Goal: Task Accomplishment & Management: Complete application form

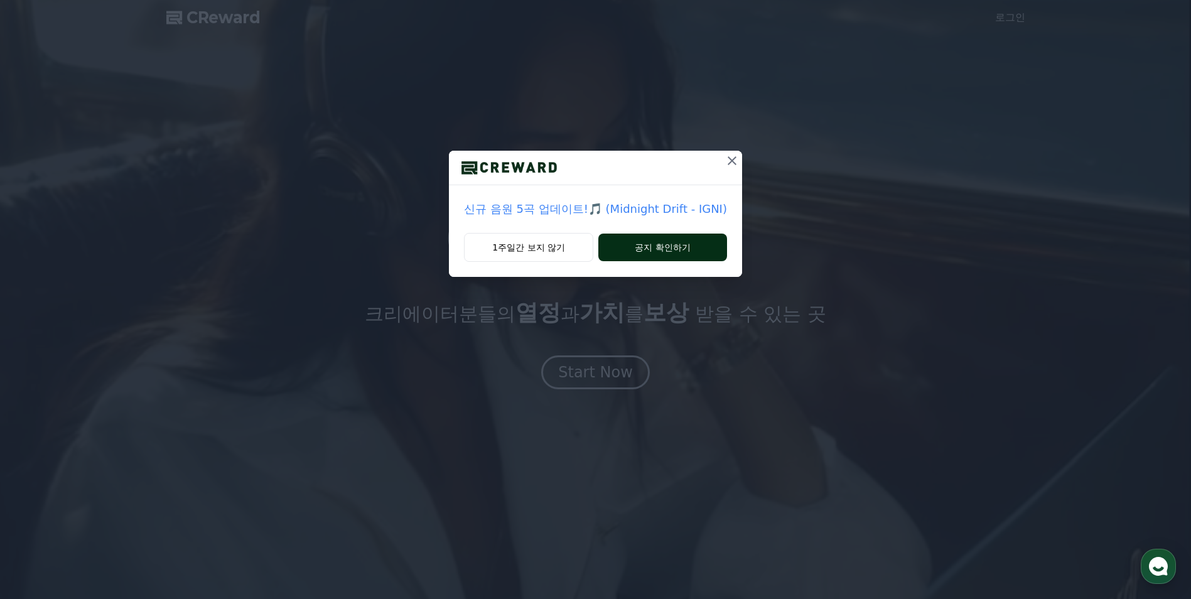
click at [644, 252] on button "공지 확인하기" at bounding box center [663, 248] width 129 height 28
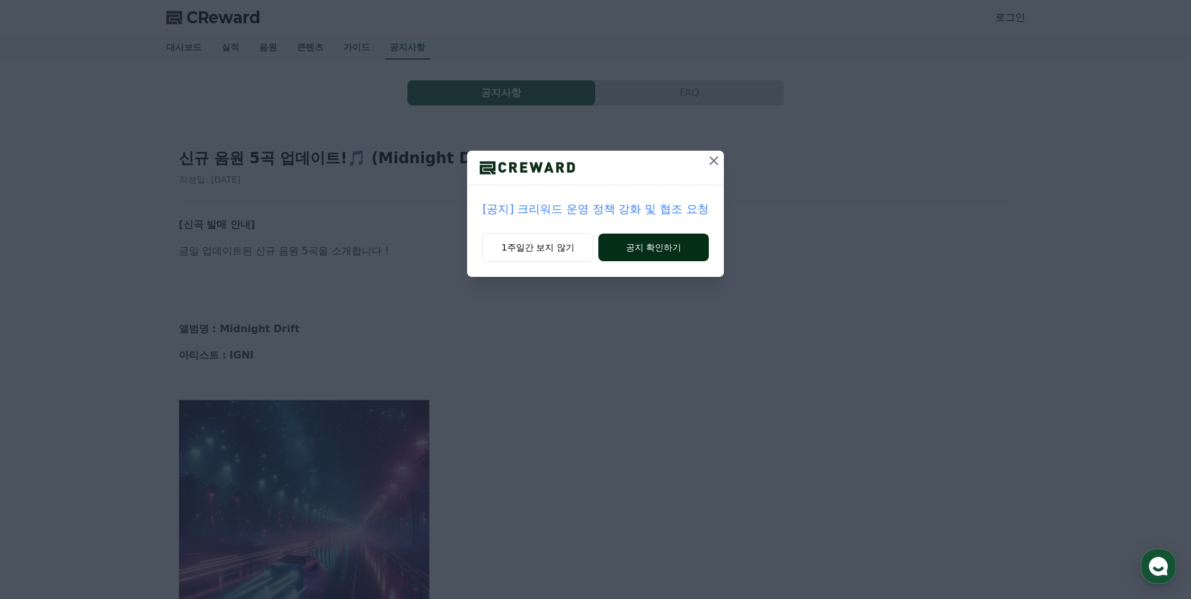
click at [674, 248] on button "공지 확인하기" at bounding box center [654, 248] width 110 height 28
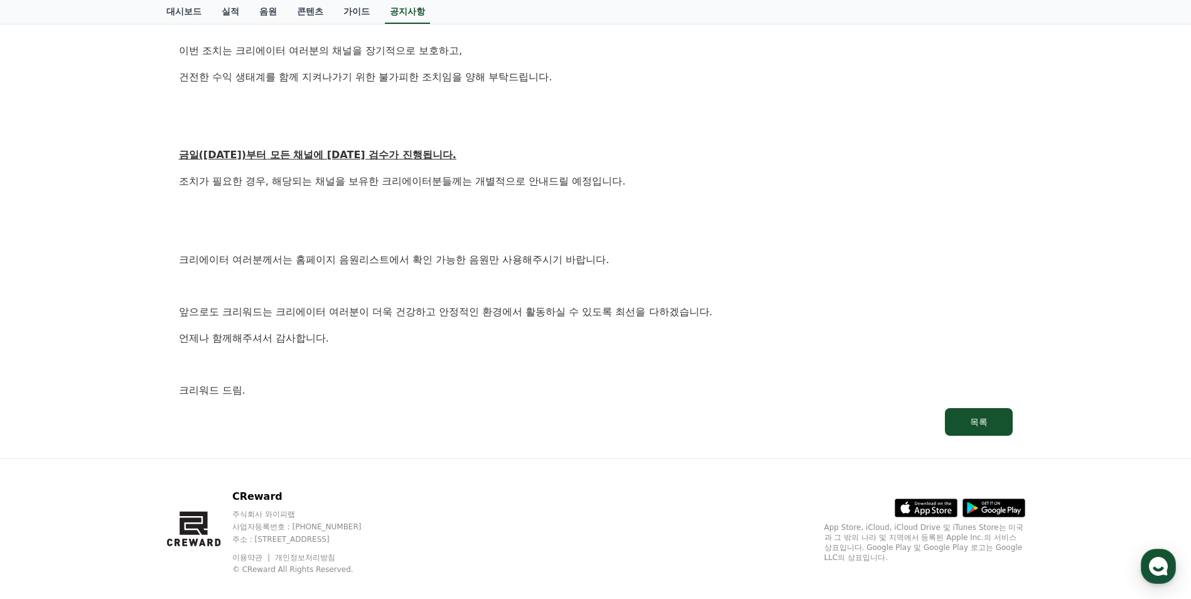
scroll to position [634, 0]
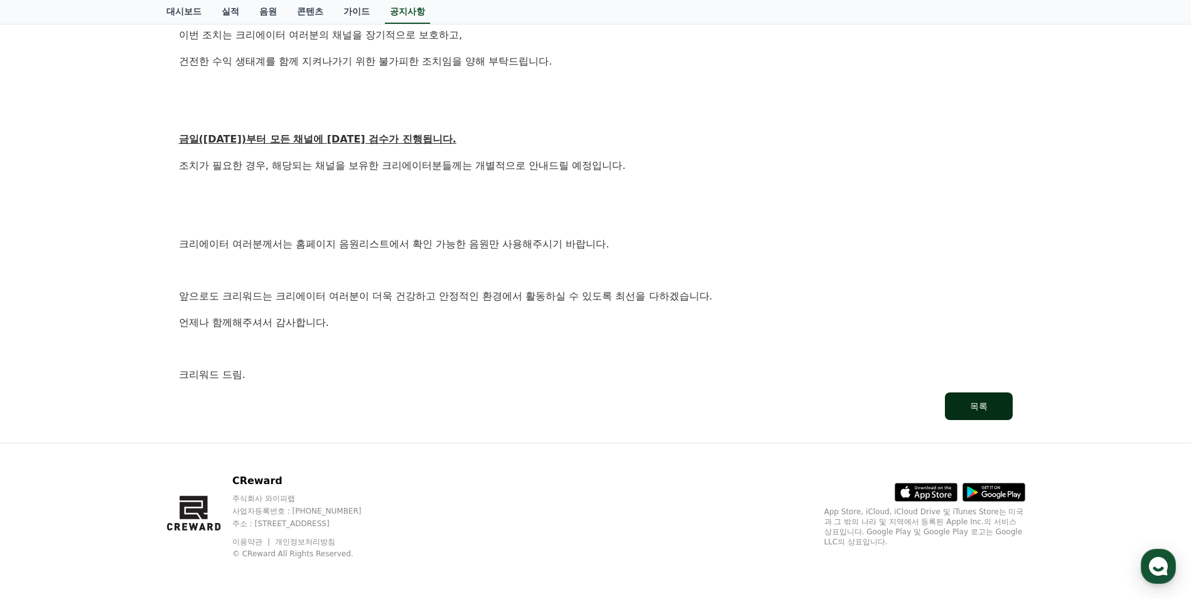
click at [991, 400] on button "목록" at bounding box center [979, 407] width 68 height 28
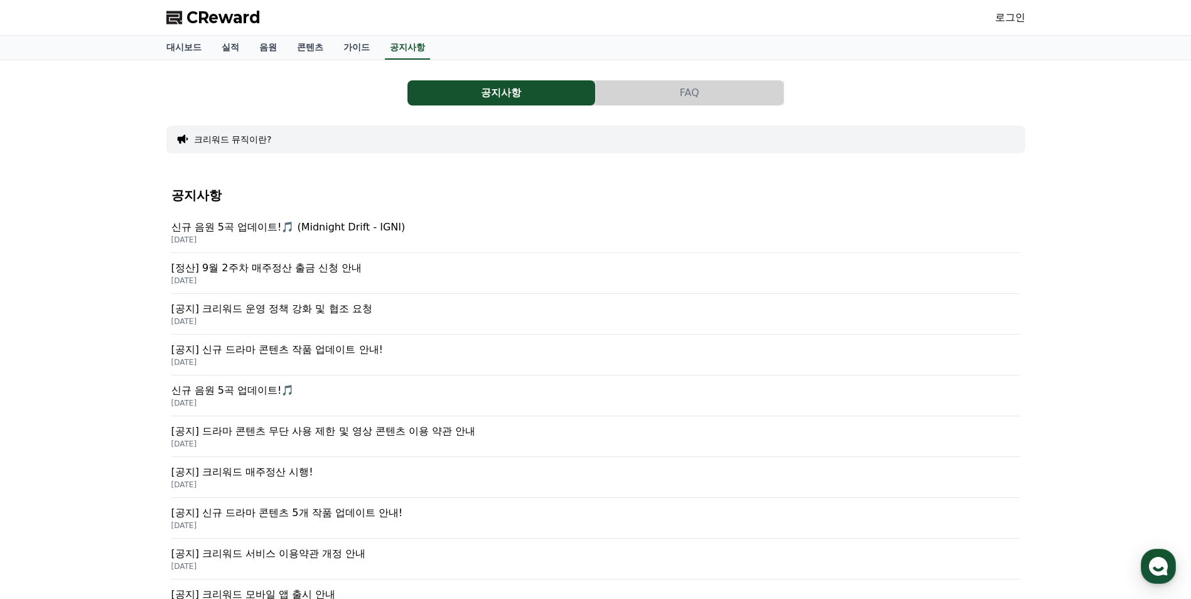
click at [1017, 19] on link "로그인" at bounding box center [1010, 17] width 30 height 15
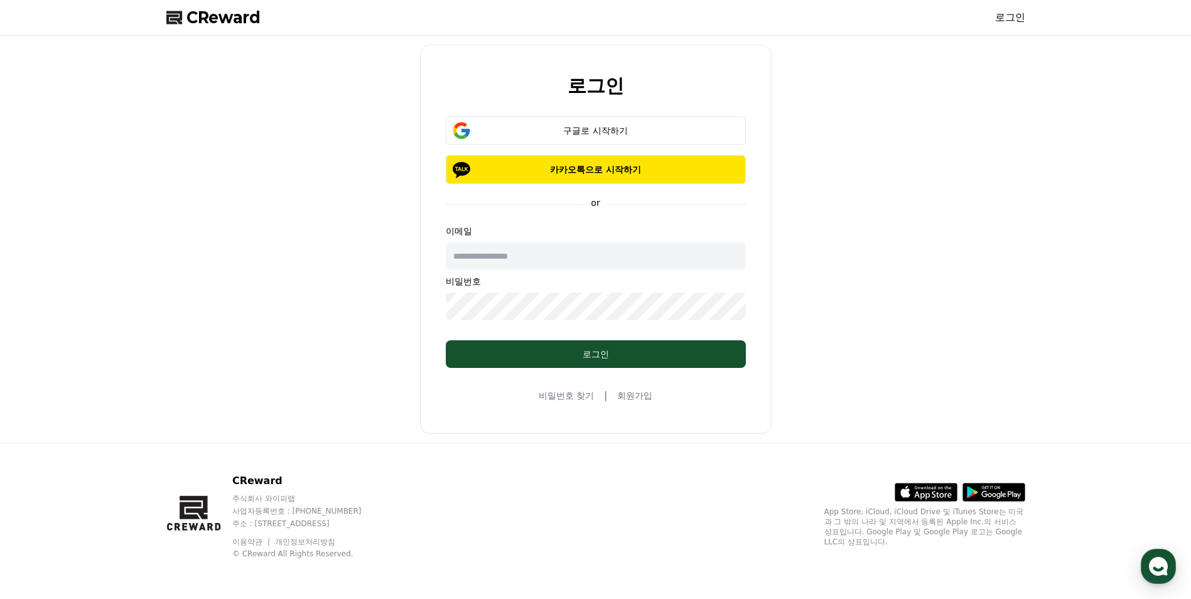
click at [636, 395] on link "회원가입" at bounding box center [634, 395] width 35 height 13
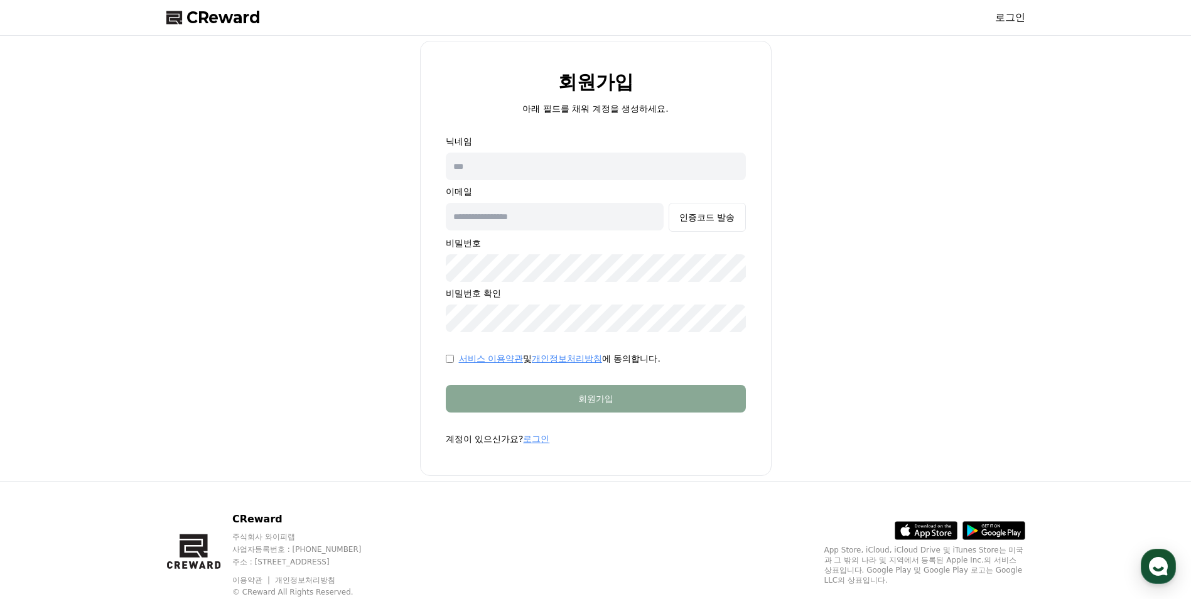
click at [507, 170] on input "text" at bounding box center [596, 167] width 300 height 28
type input "**********"
click at [526, 222] on input "text" at bounding box center [555, 217] width 219 height 28
type input "**********"
click at [715, 222] on div "인증코드 발송" at bounding box center [707, 217] width 55 height 13
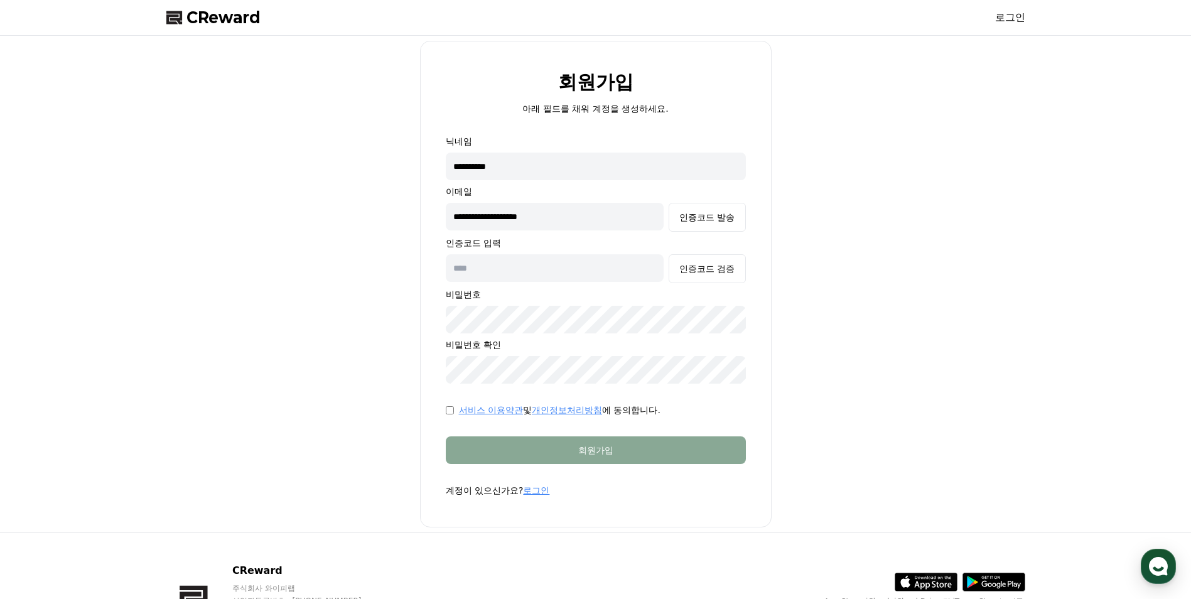
click at [532, 275] on input "text" at bounding box center [555, 268] width 219 height 28
paste input "******"
type input "******"
click at [718, 266] on div "인증코드 검증" at bounding box center [707, 269] width 55 height 13
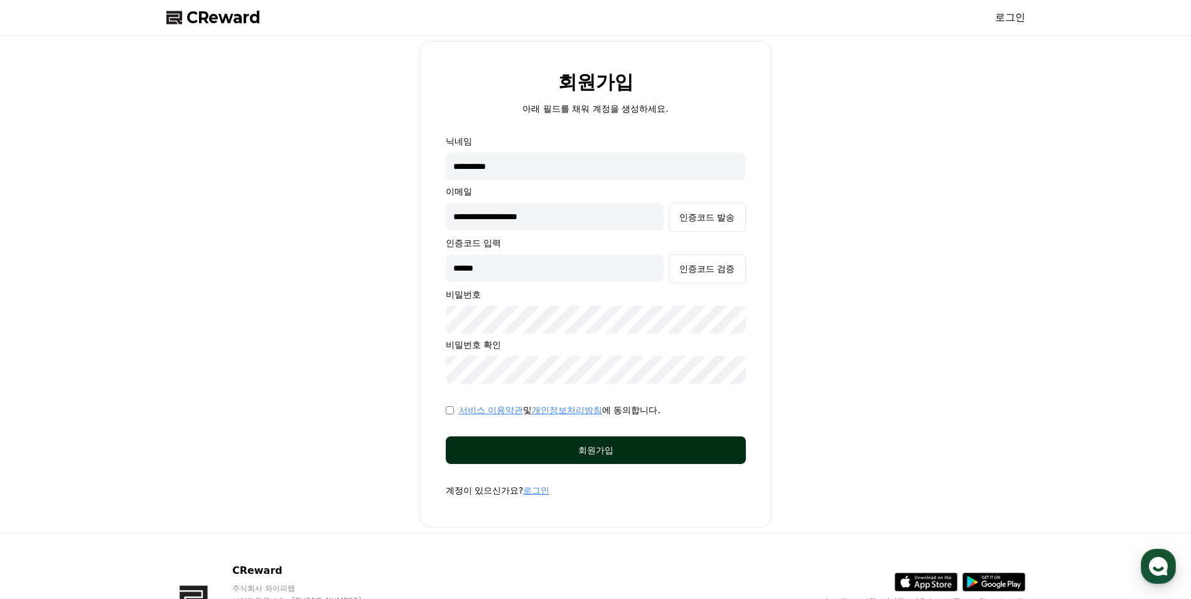
click at [604, 454] on div "회원가입" at bounding box center [596, 450] width 250 height 13
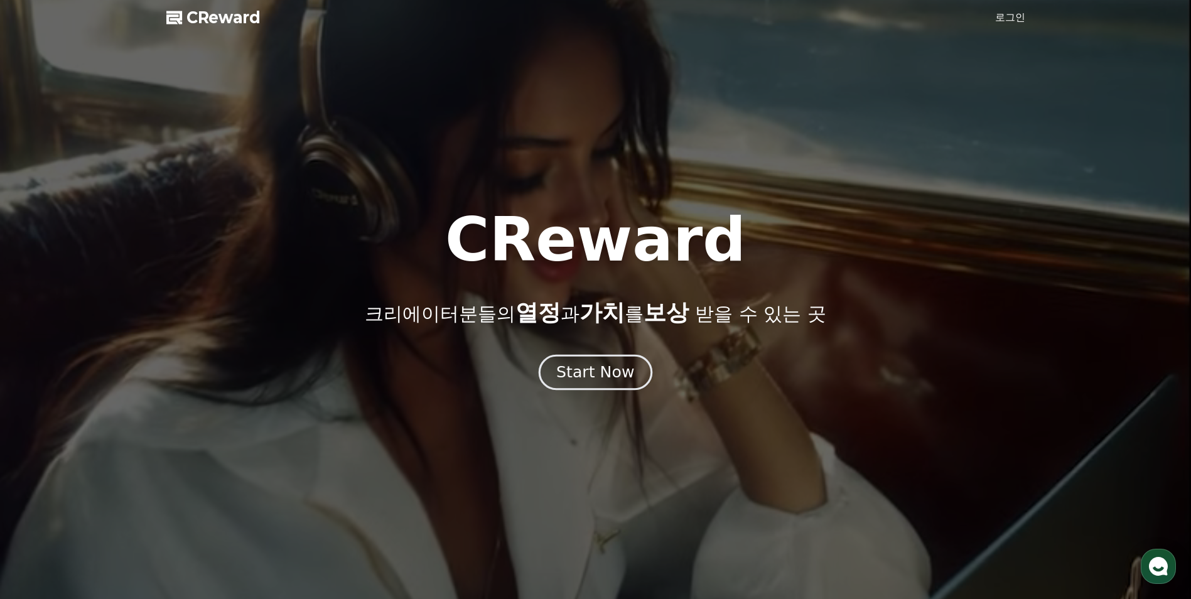
click at [603, 374] on div "Start Now" at bounding box center [595, 372] width 78 height 21
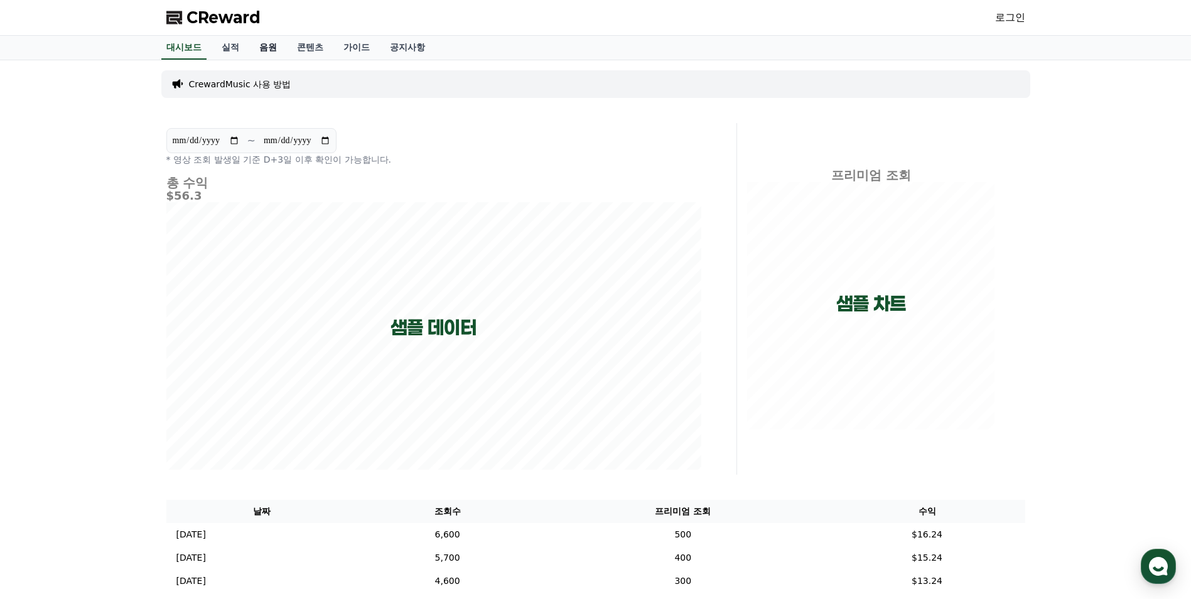
click at [267, 50] on link "음원" at bounding box center [268, 48] width 38 height 24
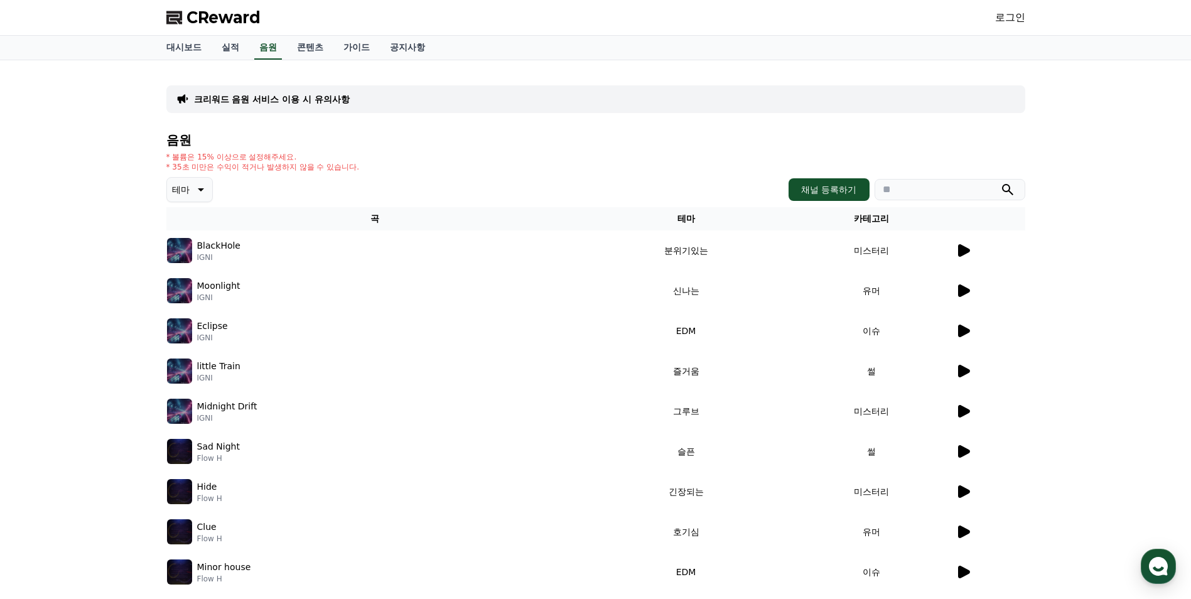
click at [1009, 13] on link "로그인" at bounding box center [1010, 17] width 30 height 15
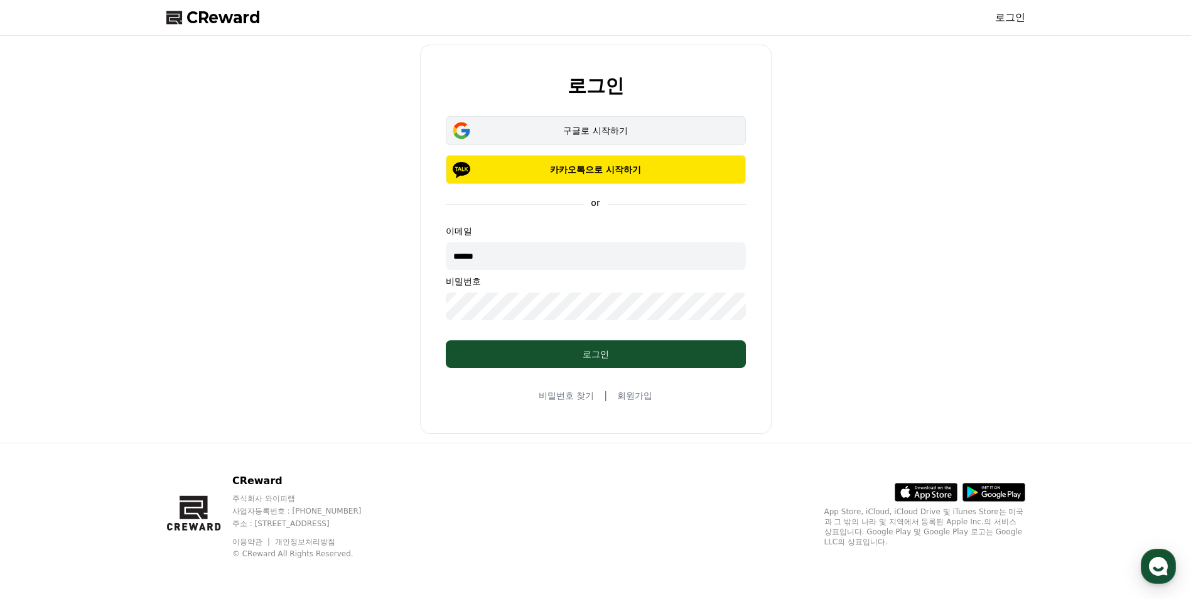
click at [600, 131] on div "구글로 시작하기" at bounding box center [596, 130] width 264 height 13
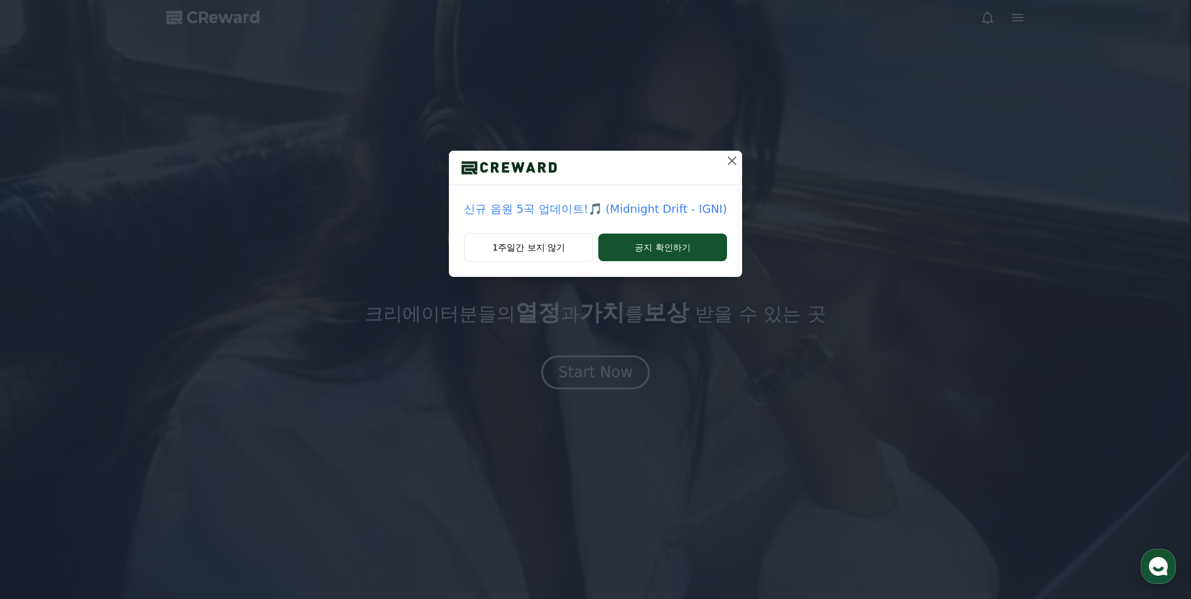
click at [737, 156] on button at bounding box center [732, 161] width 20 height 20
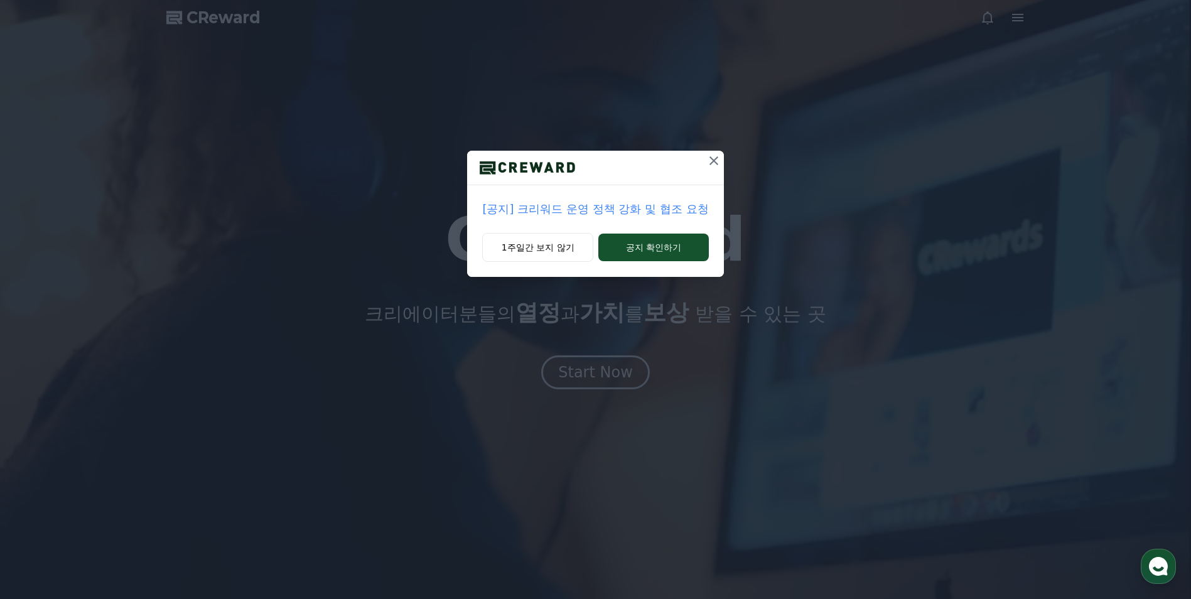
click at [716, 160] on icon at bounding box center [714, 160] width 15 height 15
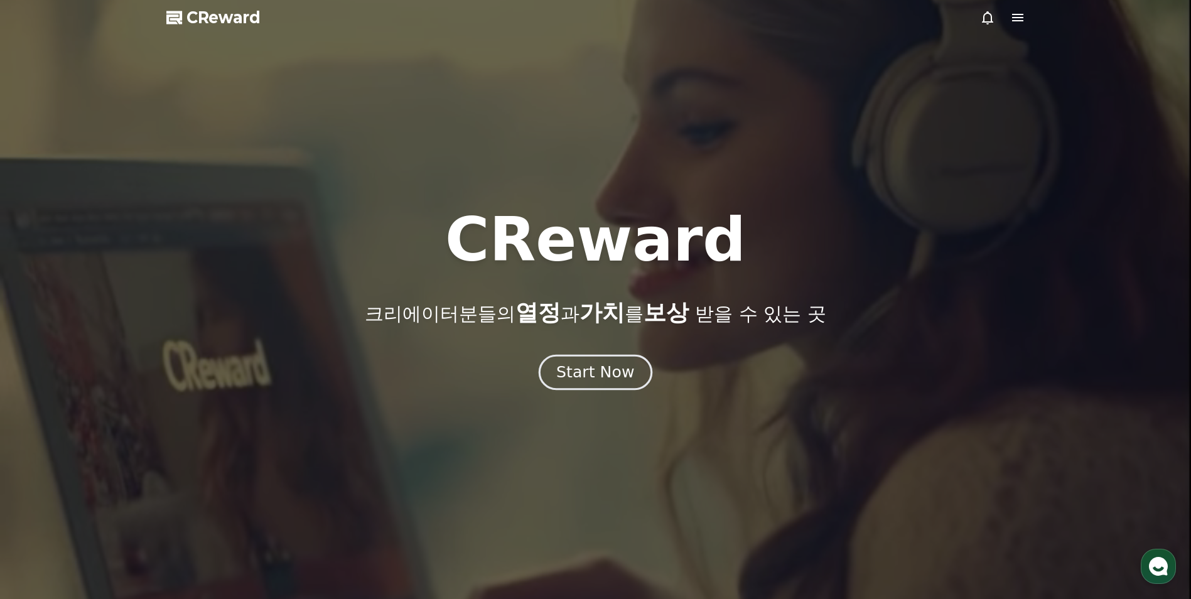
click at [613, 377] on div "Start Now" at bounding box center [595, 372] width 78 height 21
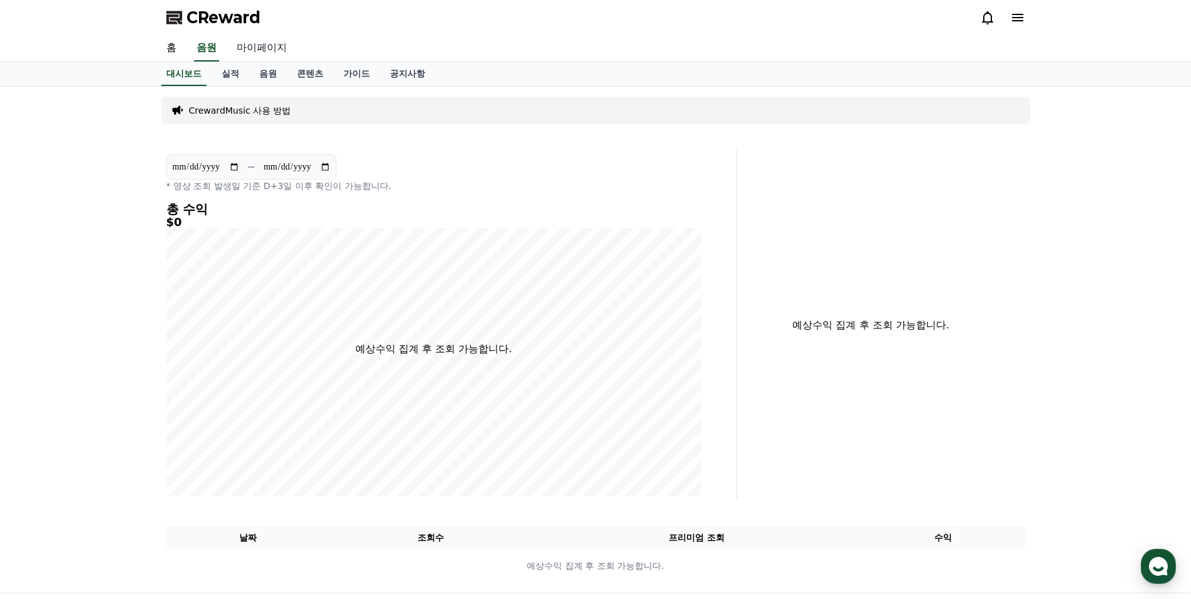
click at [266, 50] on link "마이페이지" at bounding box center [262, 48] width 70 height 26
select select "**********"
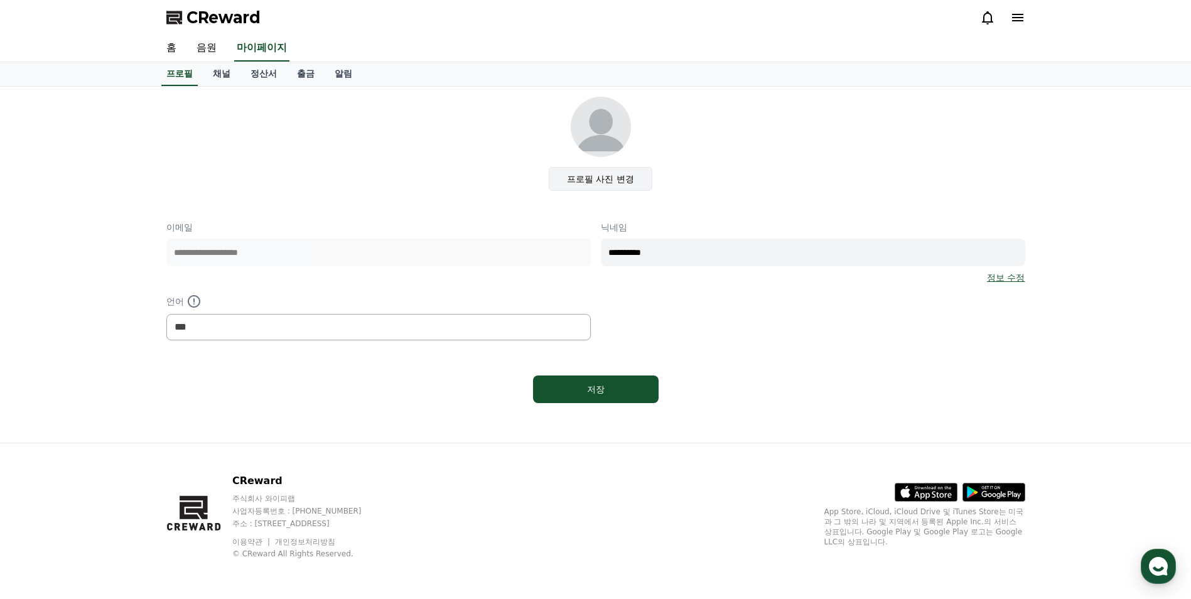
click at [578, 185] on label "프로필 사진 변경" at bounding box center [601, 179] width 104 height 24
click at [0, 0] on input "프로필 사진 변경" at bounding box center [0, 0] width 0 height 0
click at [224, 74] on link "채널" at bounding box center [222, 74] width 38 height 24
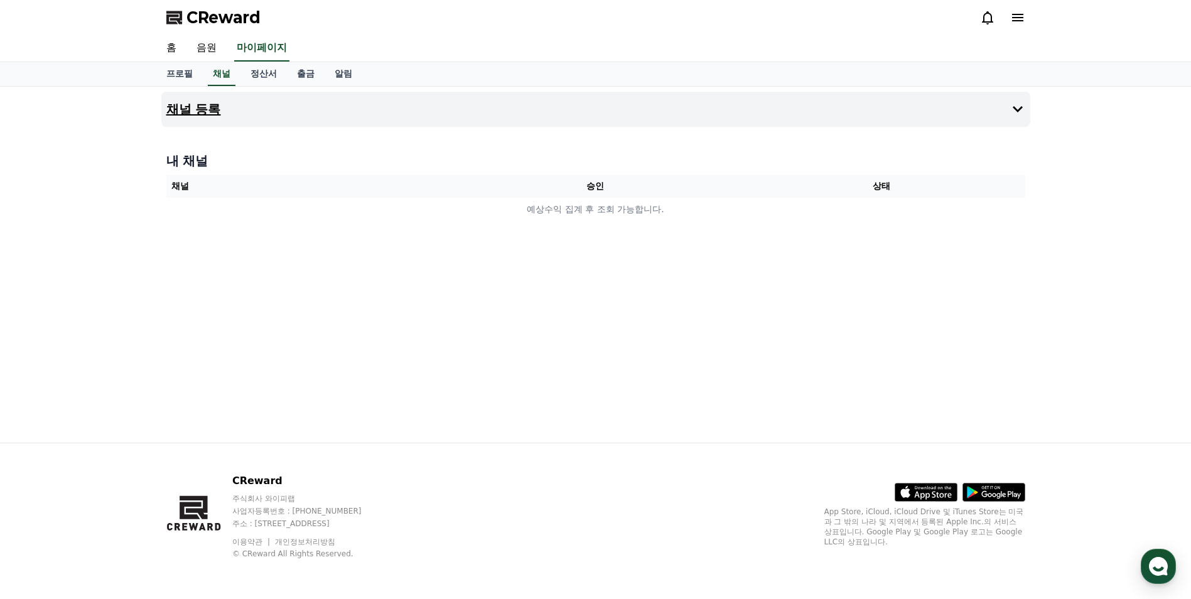
click at [214, 107] on h4 "채널 등록" at bounding box center [193, 109] width 55 height 14
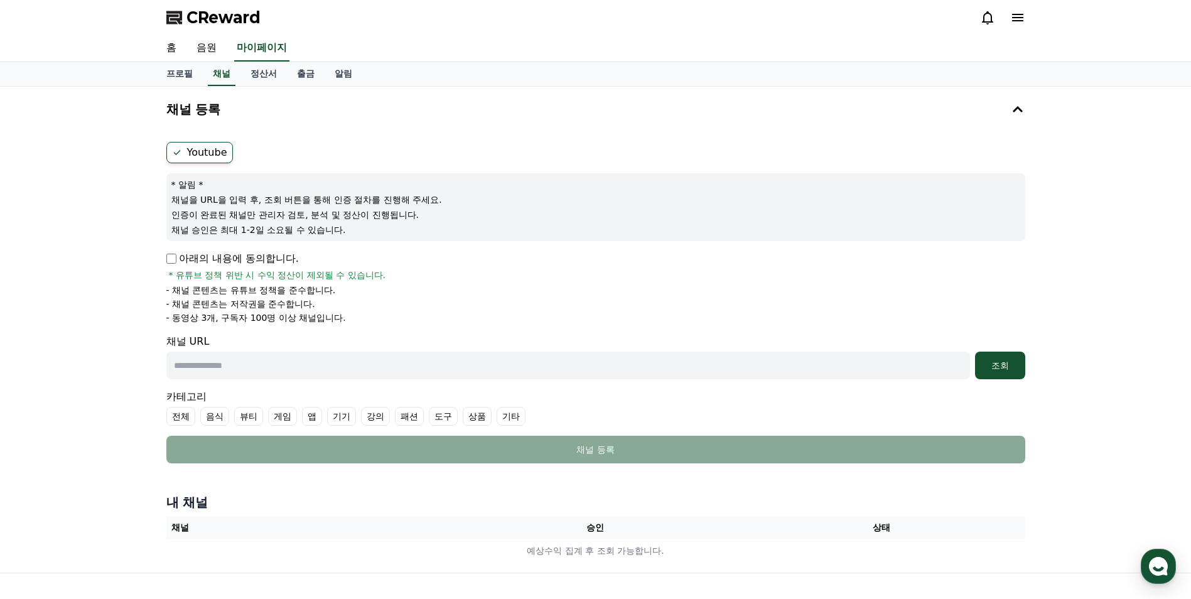
click at [647, 367] on input "text" at bounding box center [568, 366] width 804 height 28
paste input "**********"
type input "**********"
click at [989, 360] on div "조회" at bounding box center [1000, 365] width 40 height 13
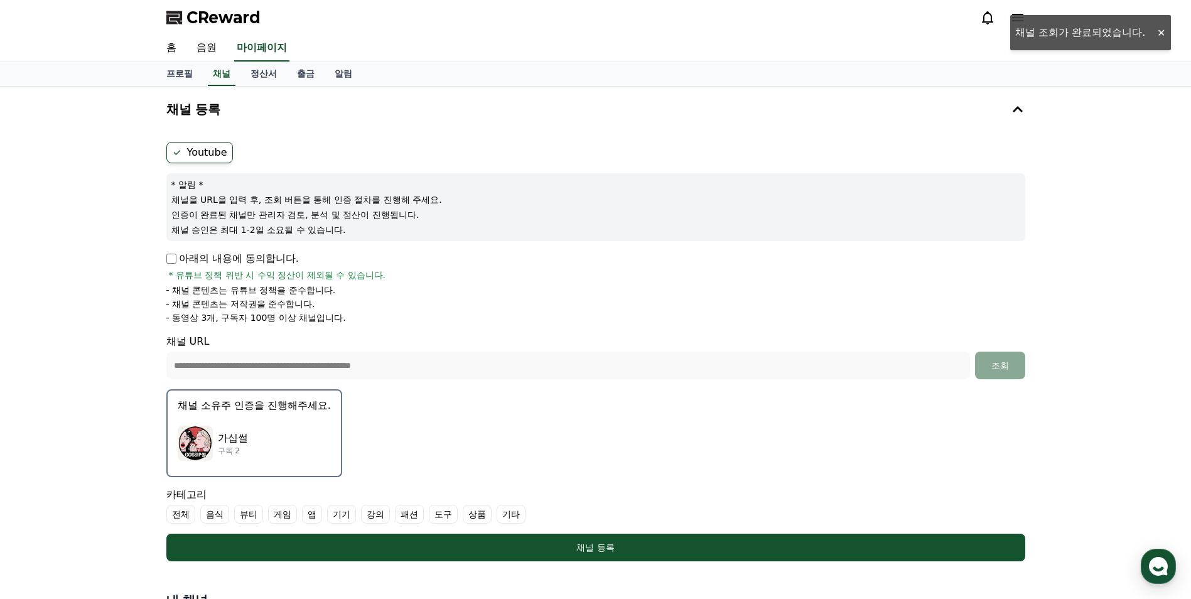
click at [276, 441] on div "가십썰 구독 2" at bounding box center [254, 443] width 153 height 50
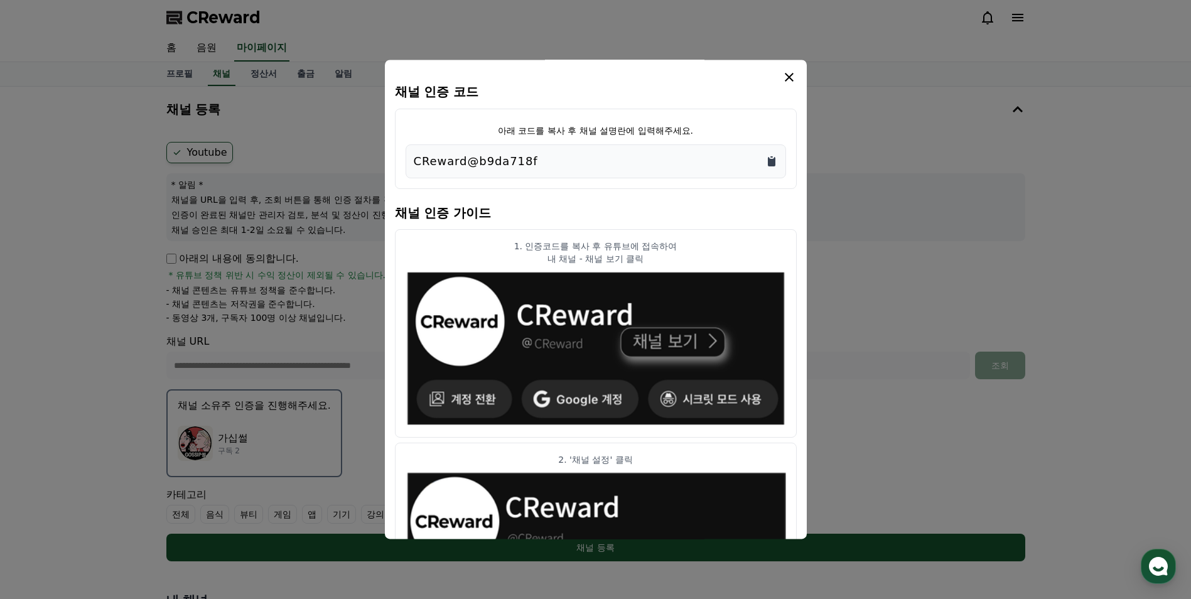
click at [774, 163] on icon "Copy to clipboard" at bounding box center [772, 161] width 8 height 9
click at [791, 77] on icon "modal" at bounding box center [789, 77] width 15 height 15
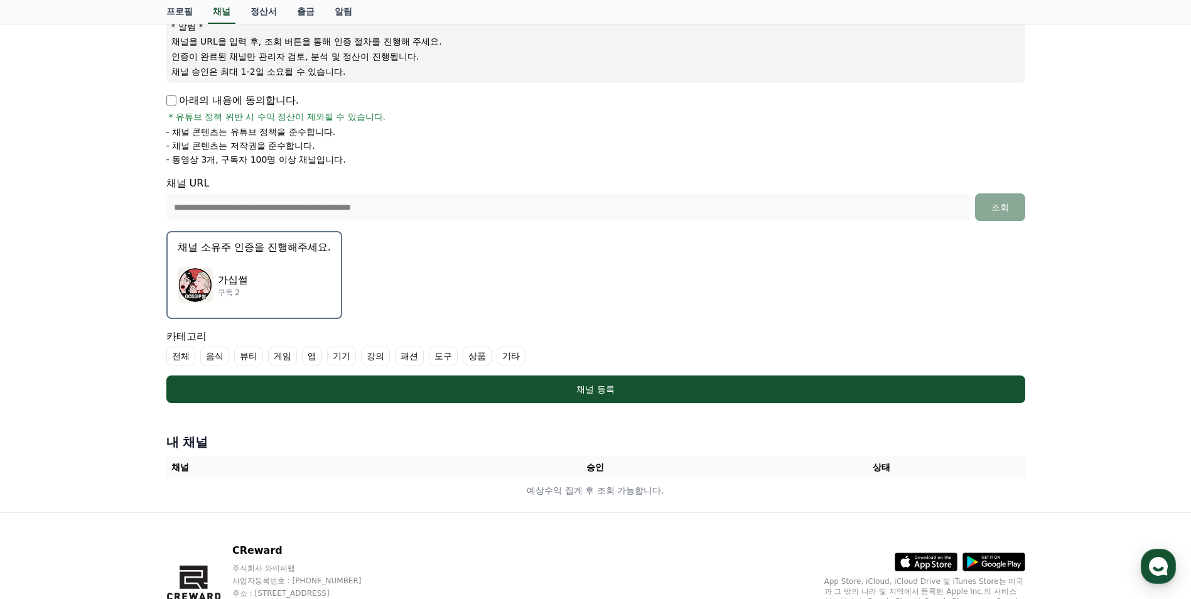
scroll to position [188, 0]
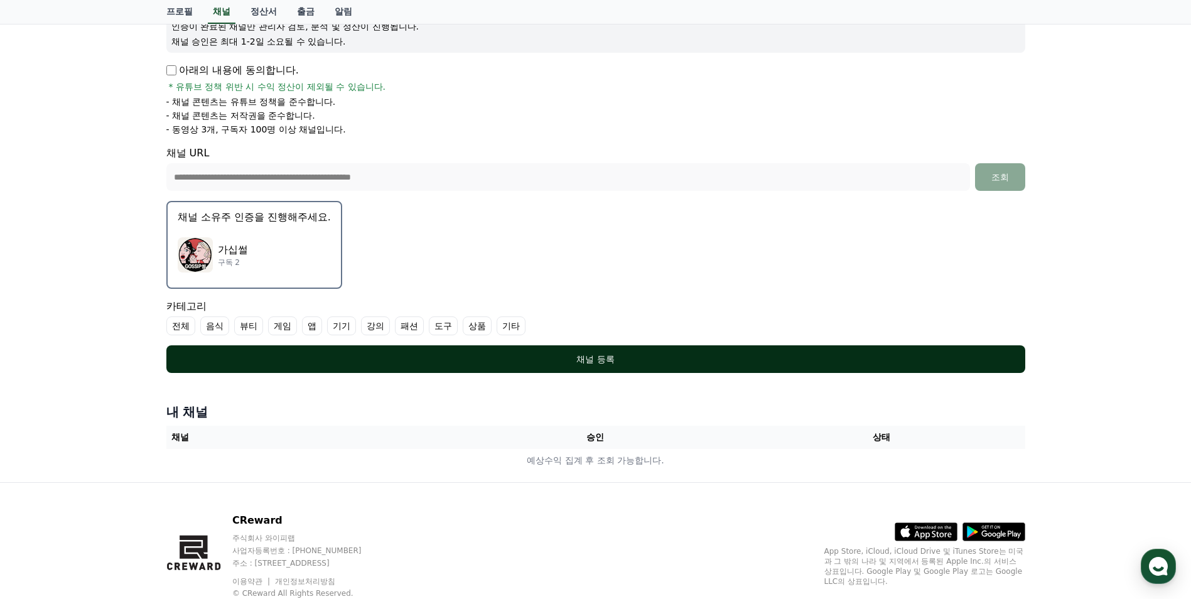
click at [612, 360] on div "채널 등록" at bounding box center [596, 359] width 809 height 13
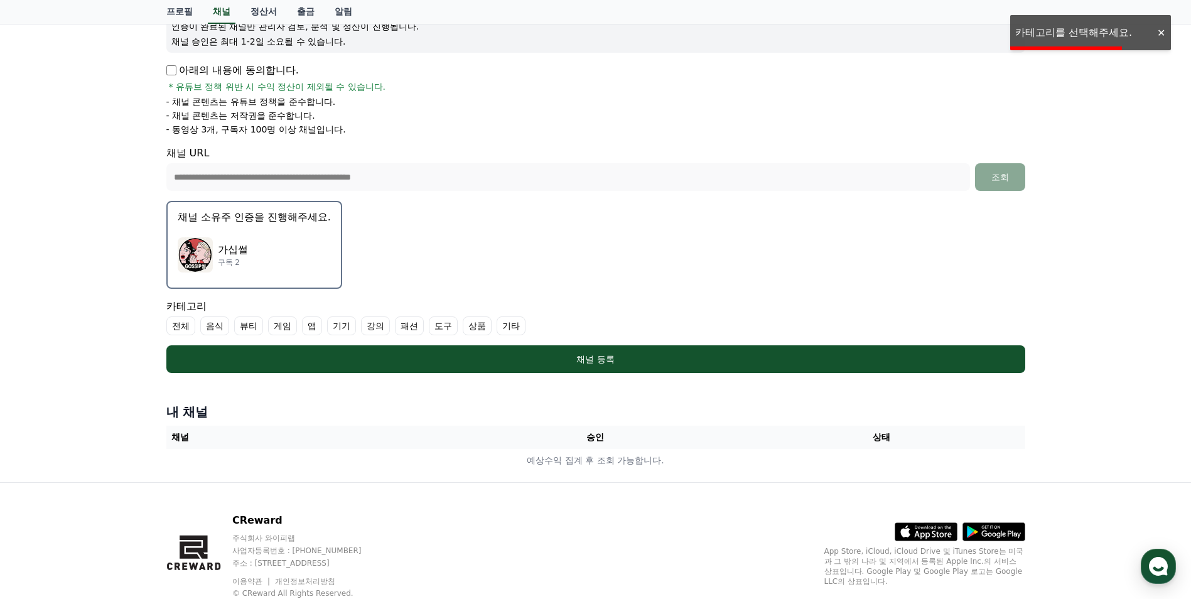
click at [287, 269] on div "가십썰 구독 2" at bounding box center [254, 255] width 153 height 50
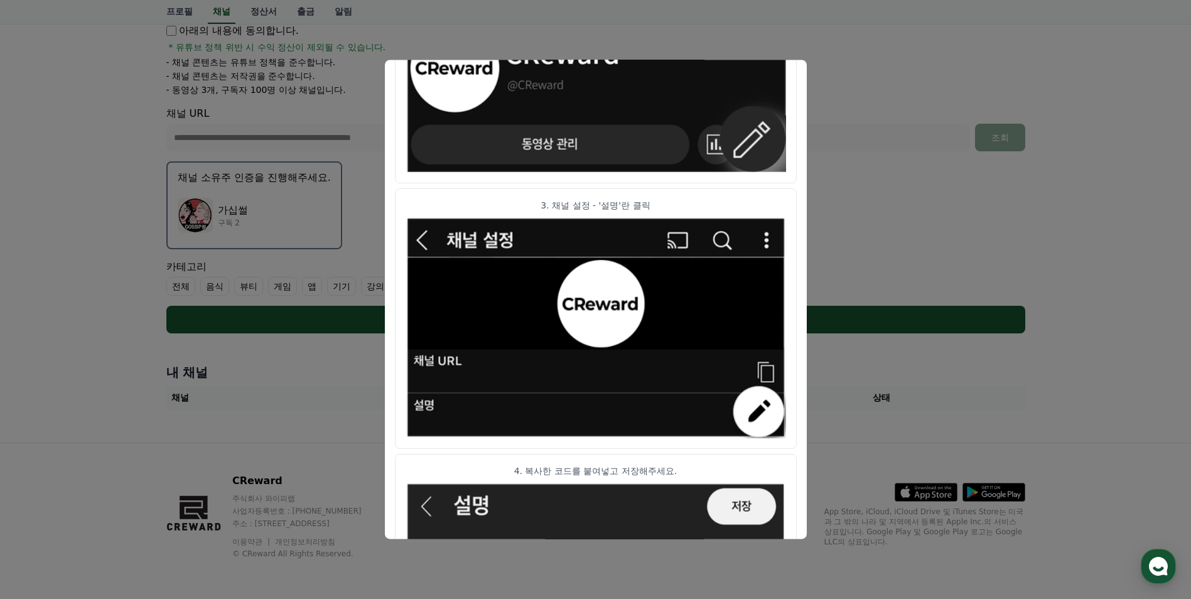
scroll to position [605, 0]
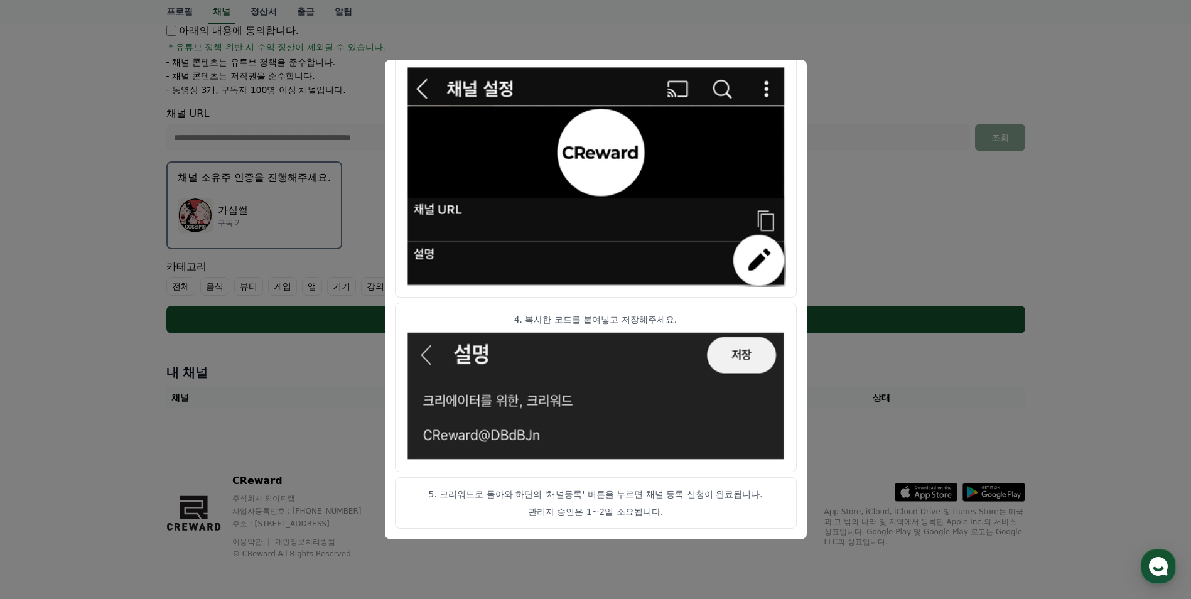
click at [828, 440] on button "close modal" at bounding box center [595, 299] width 1191 height 599
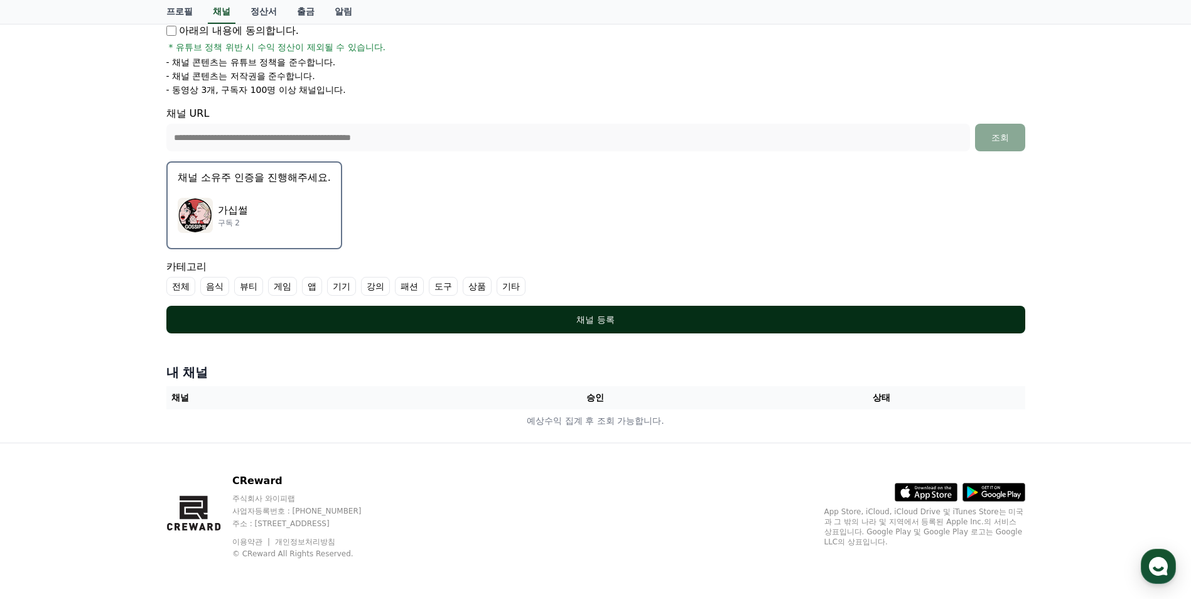
click at [593, 320] on div "채널 등록" at bounding box center [596, 319] width 809 height 13
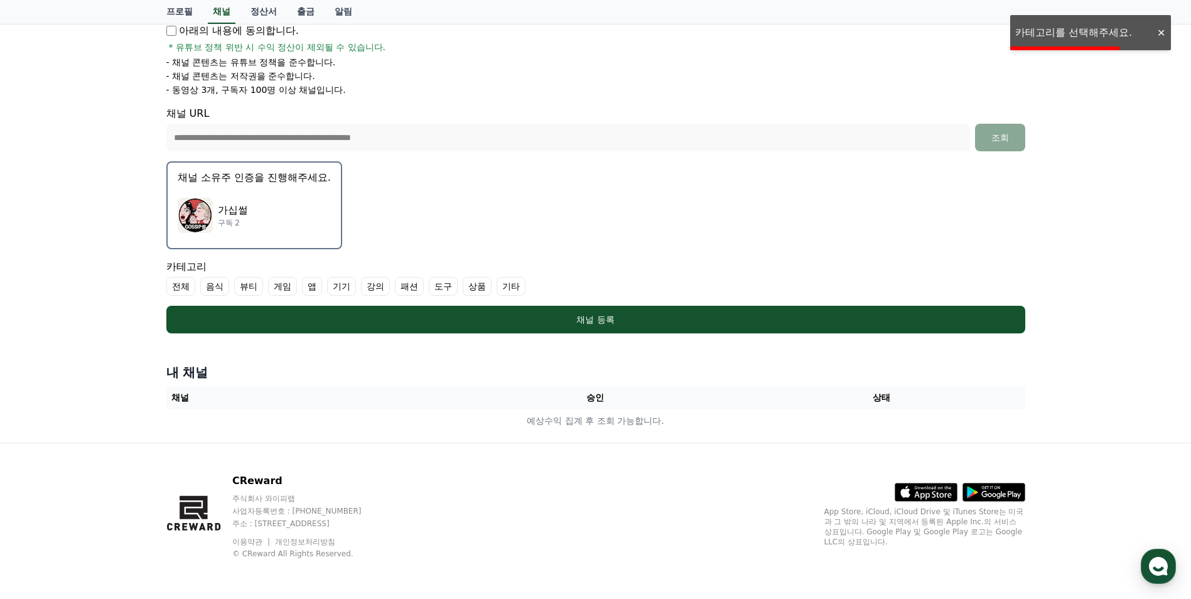
click at [320, 236] on div "가십썰 구독 2" at bounding box center [254, 215] width 153 height 50
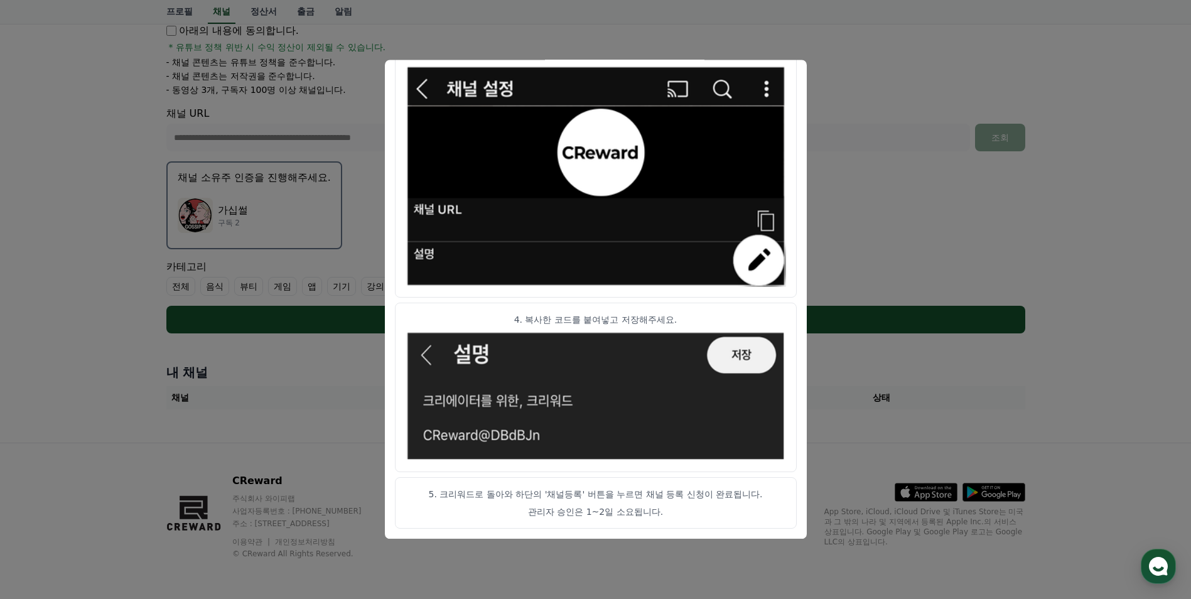
click at [732, 351] on img "modal" at bounding box center [596, 396] width 381 height 131
click at [423, 88] on img "modal" at bounding box center [596, 176] width 381 height 221
click at [853, 391] on button "close modal" at bounding box center [595, 299] width 1191 height 599
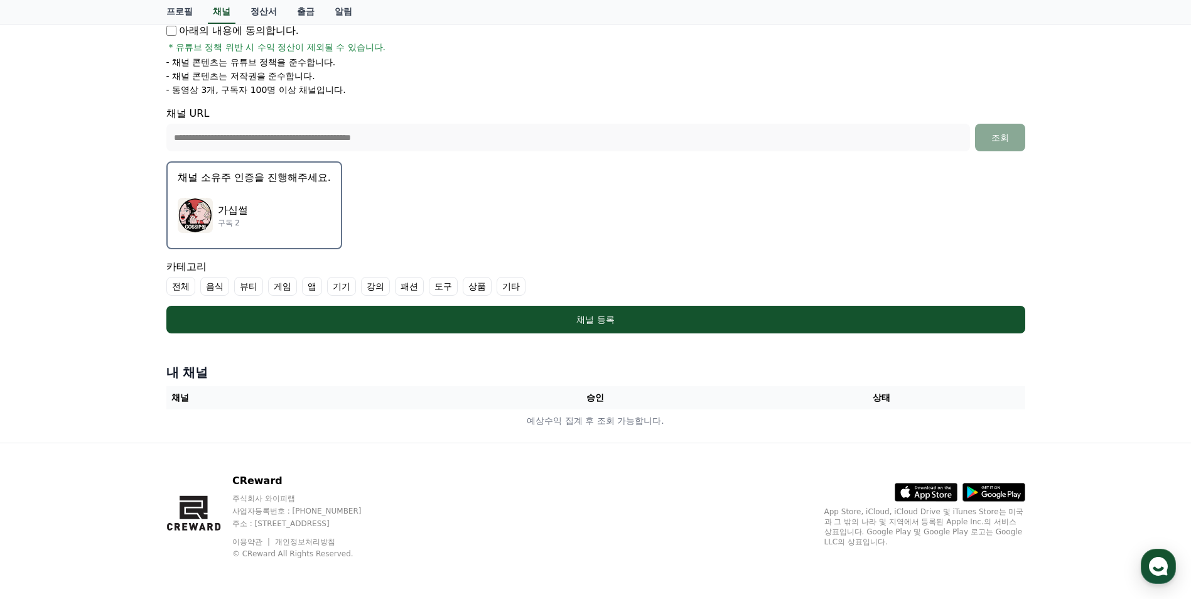
click at [187, 290] on label "전체" at bounding box center [180, 286] width 29 height 19
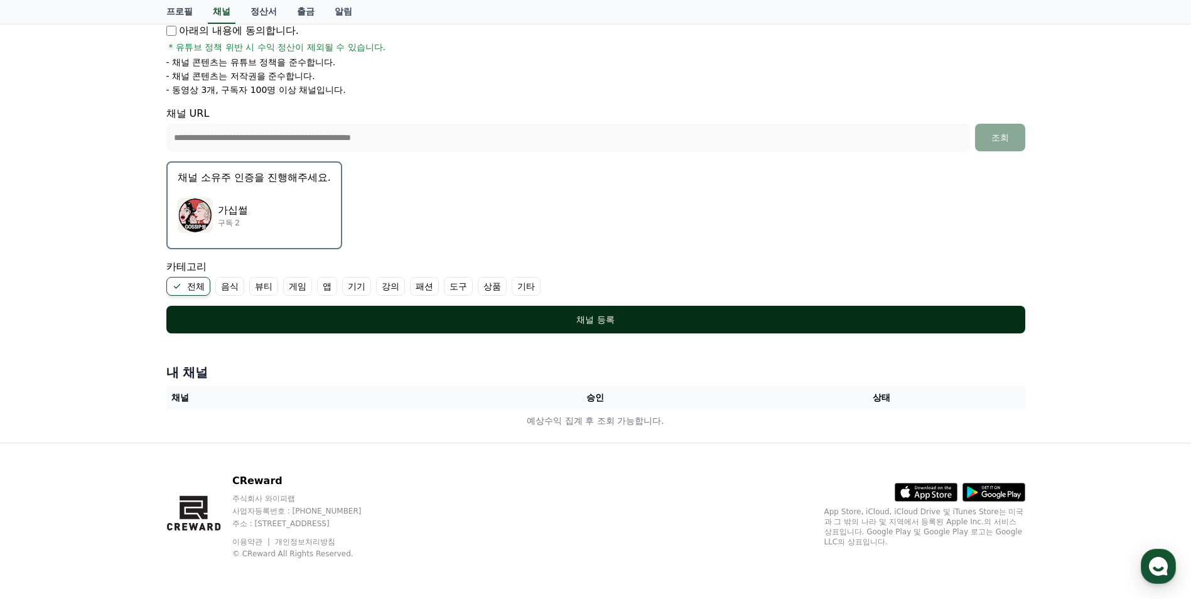
click at [602, 323] on div "채널 등록" at bounding box center [596, 319] width 809 height 13
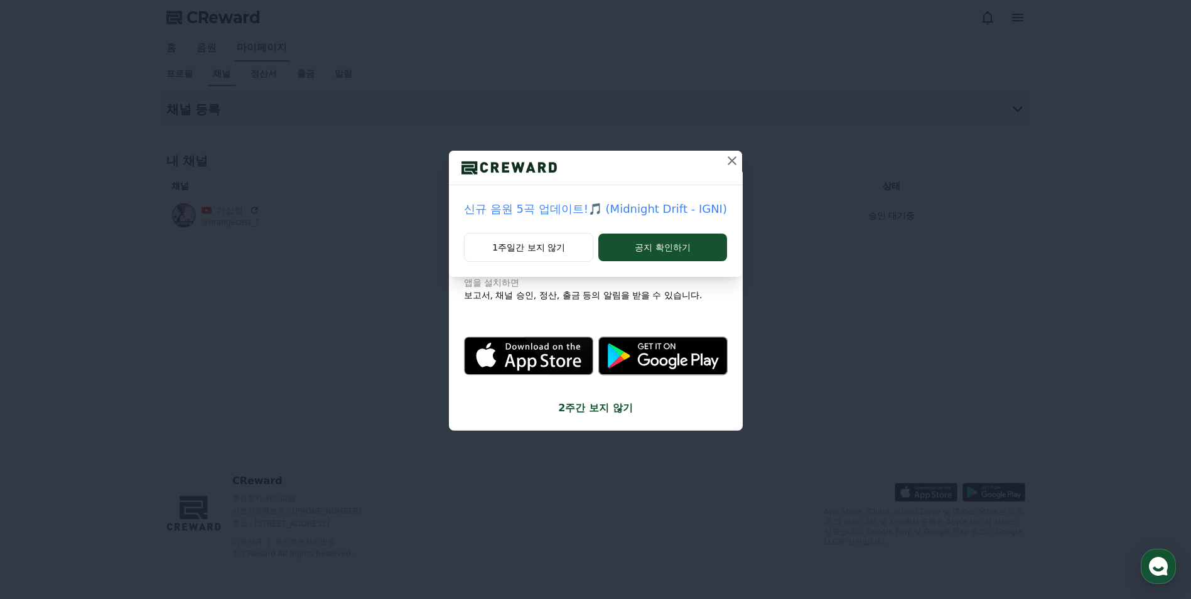
click at [728, 164] on icon at bounding box center [732, 160] width 9 height 9
click at [715, 158] on icon at bounding box center [714, 160] width 15 height 15
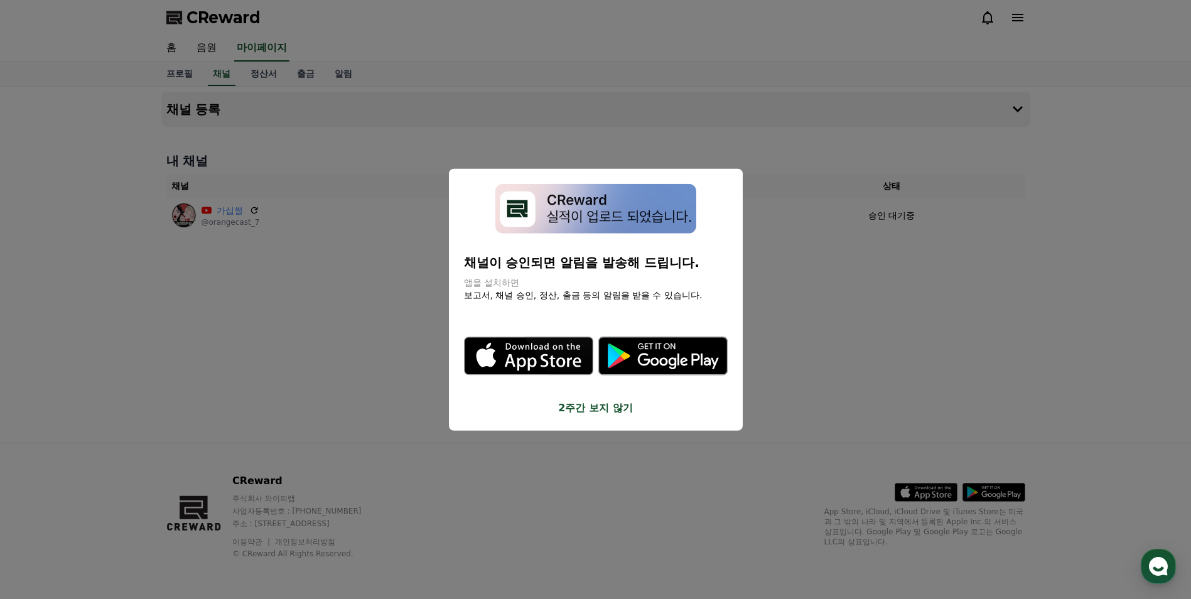
click at [608, 407] on button "2주간 보지 않기" at bounding box center [596, 407] width 264 height 15
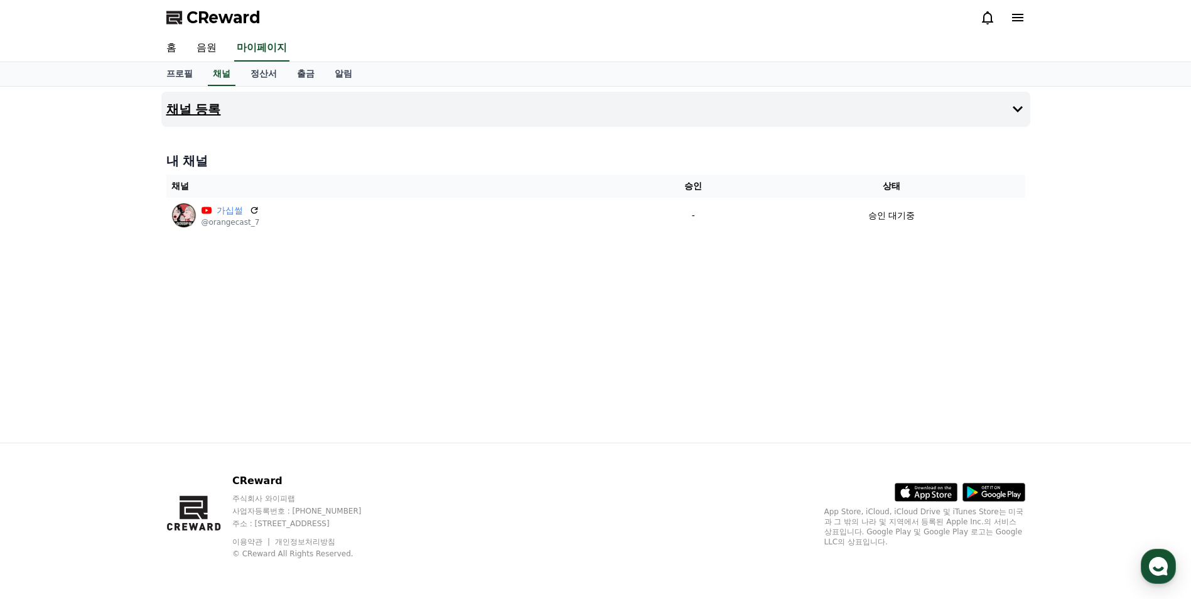
click at [195, 112] on h4 "채널 등록" at bounding box center [193, 109] width 55 height 14
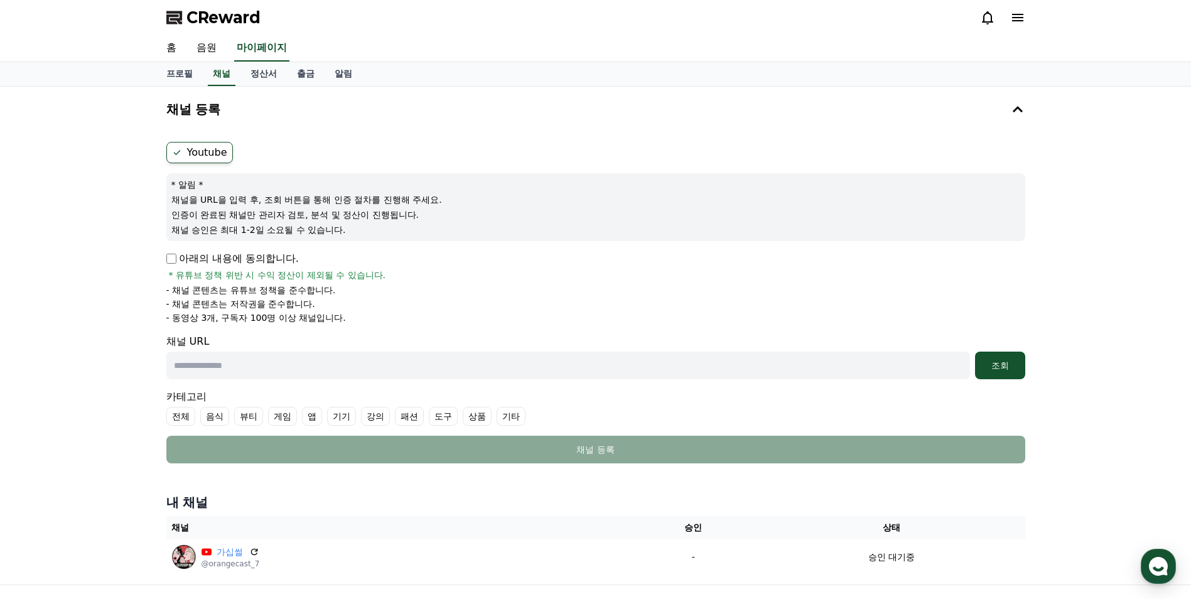
click at [830, 355] on input "text" at bounding box center [568, 366] width 804 height 28
paste input "**********"
type input "**********"
click at [1002, 364] on div "조회" at bounding box center [1000, 365] width 40 height 13
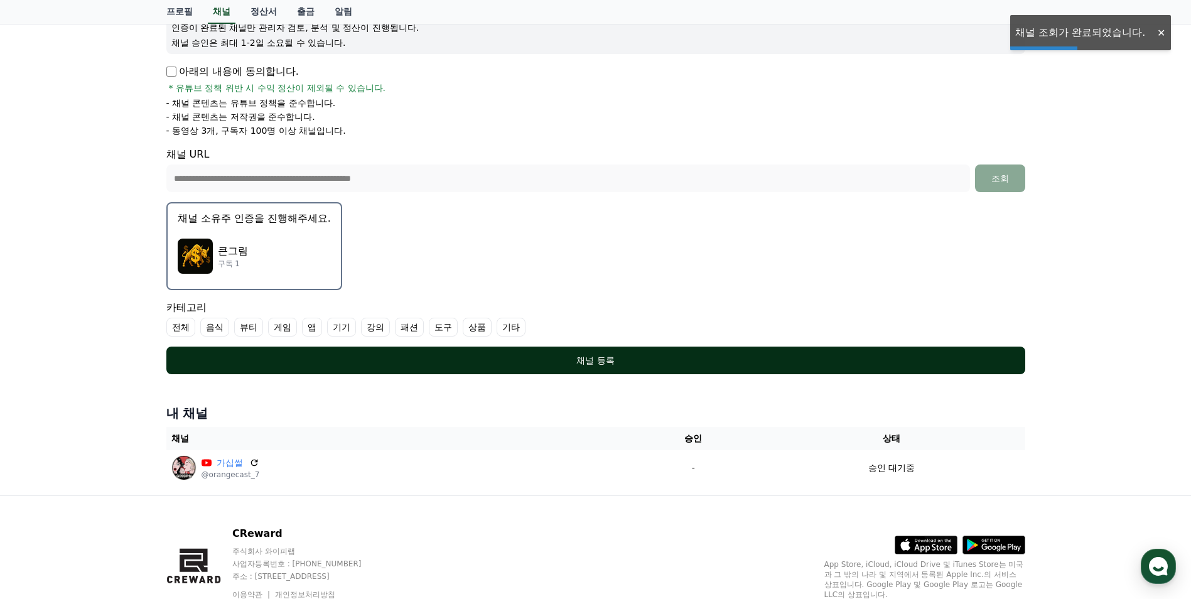
scroll to position [188, 0]
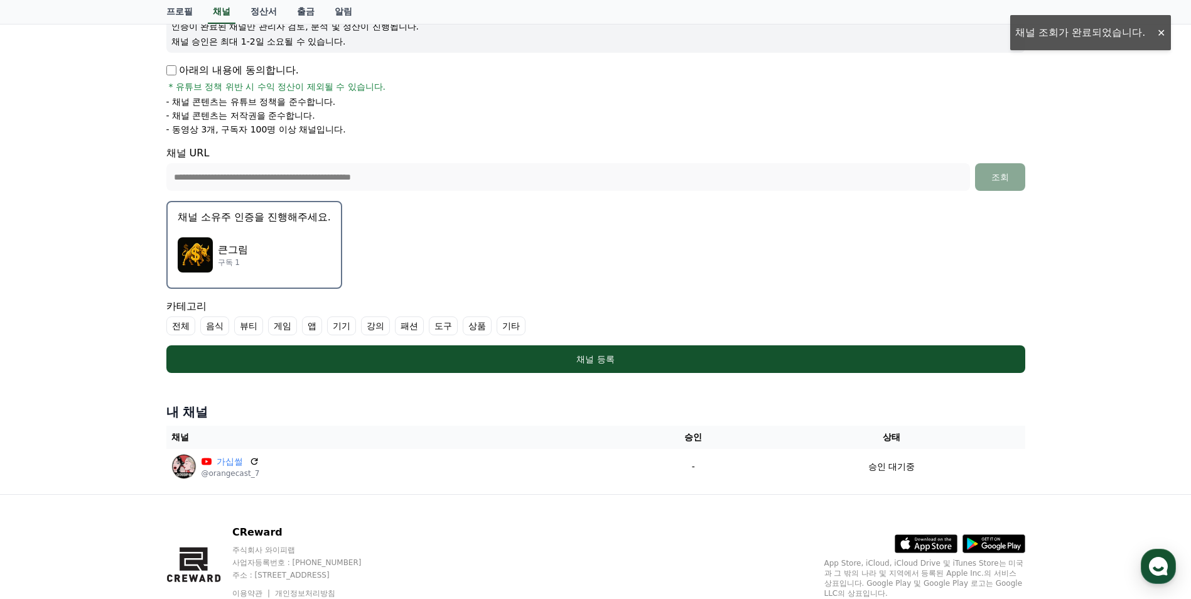
click at [183, 324] on label "전체" at bounding box center [180, 326] width 29 height 19
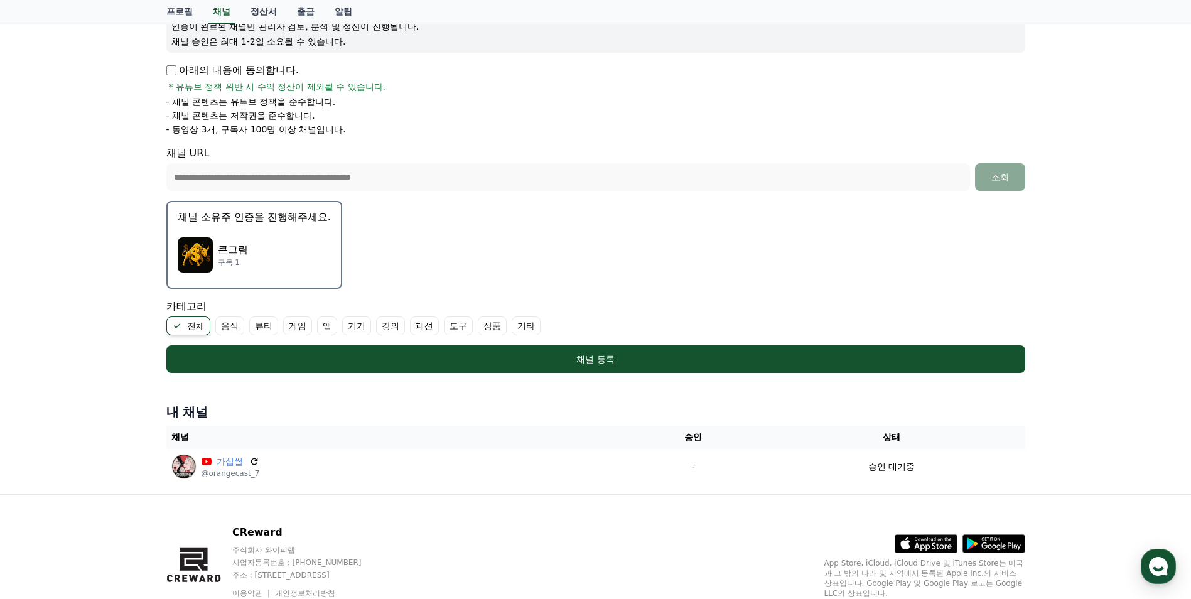
click at [271, 259] on div "큰그림 구독 1" at bounding box center [254, 255] width 153 height 50
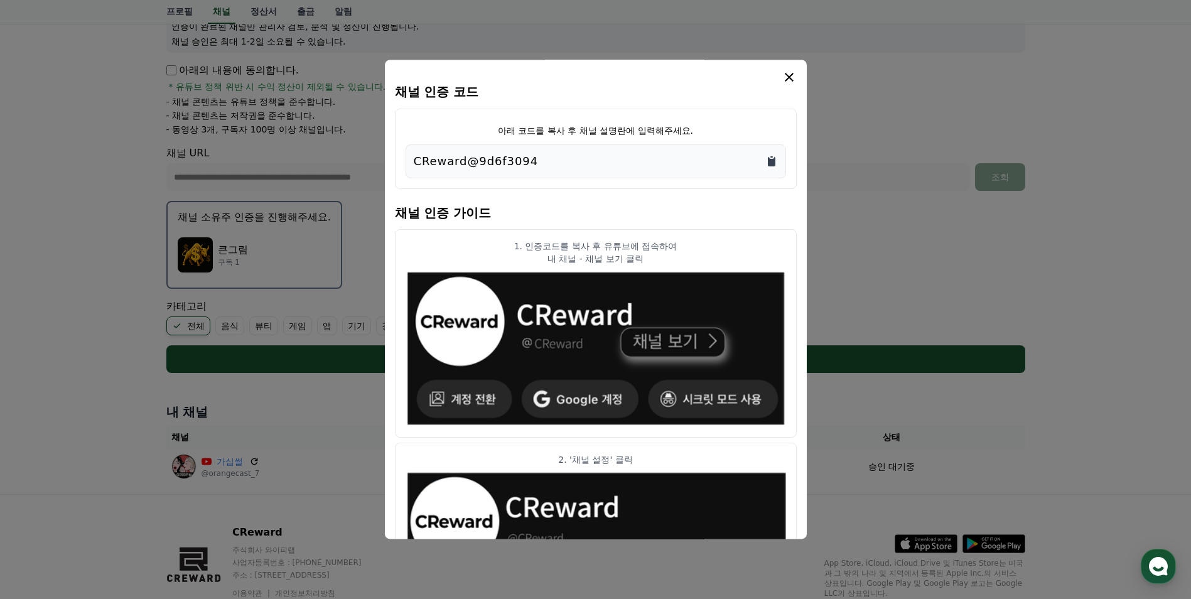
click at [771, 162] on icon "Copy to clipboard" at bounding box center [772, 161] width 8 height 9
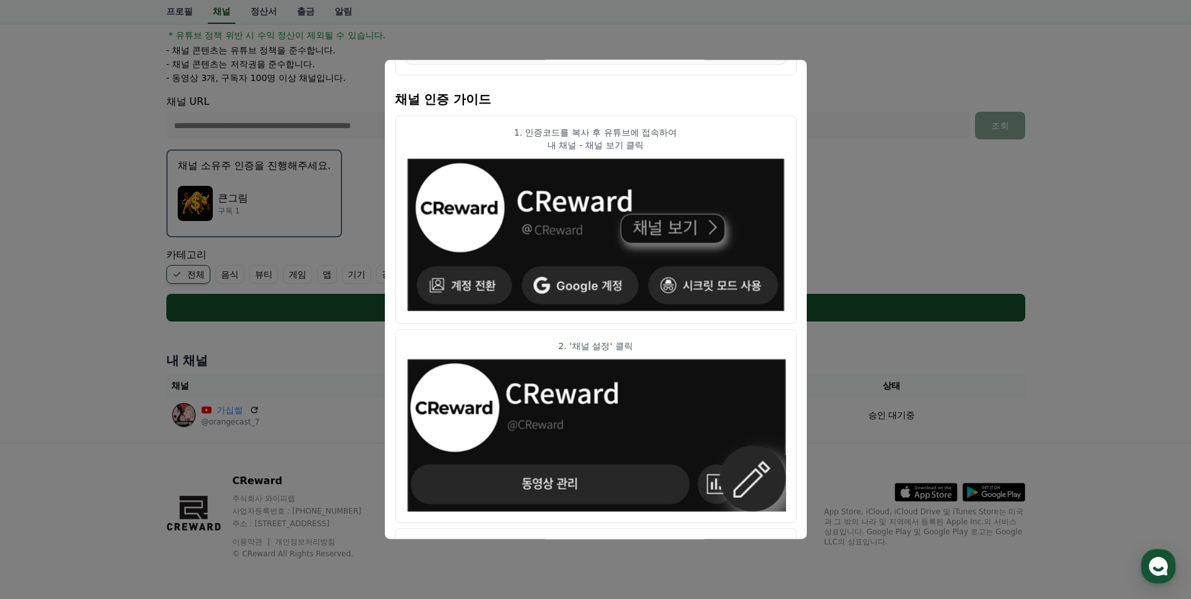
scroll to position [0, 0]
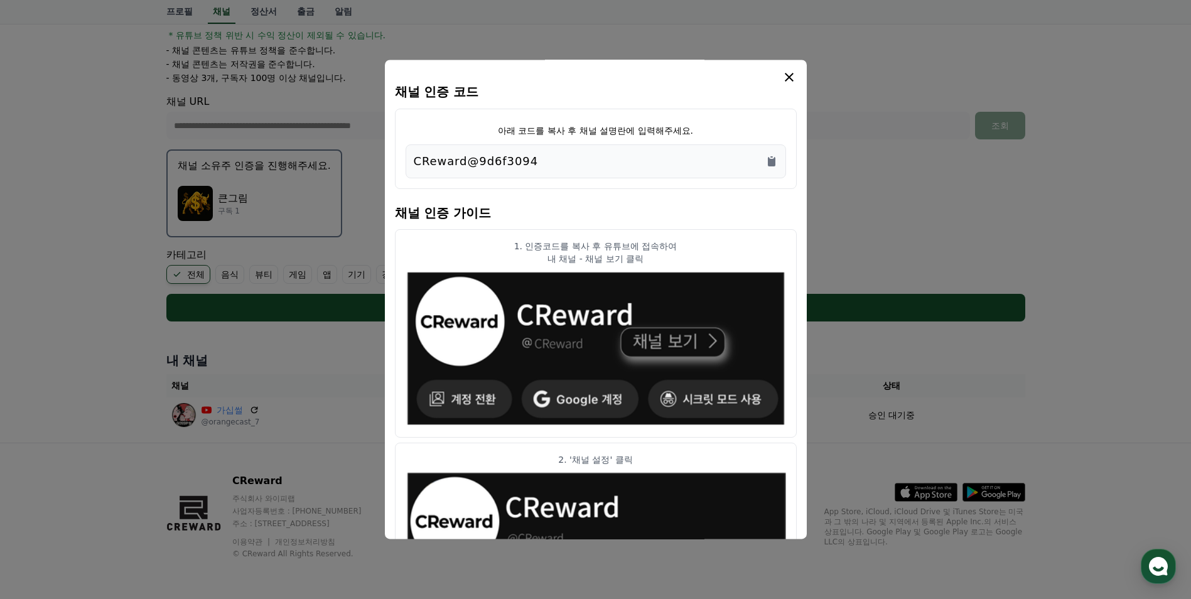
drag, startPoint x: 790, startPoint y: 75, endPoint x: 744, endPoint y: 174, distance: 109.6
click at [789, 75] on icon "modal" at bounding box center [789, 77] width 15 height 15
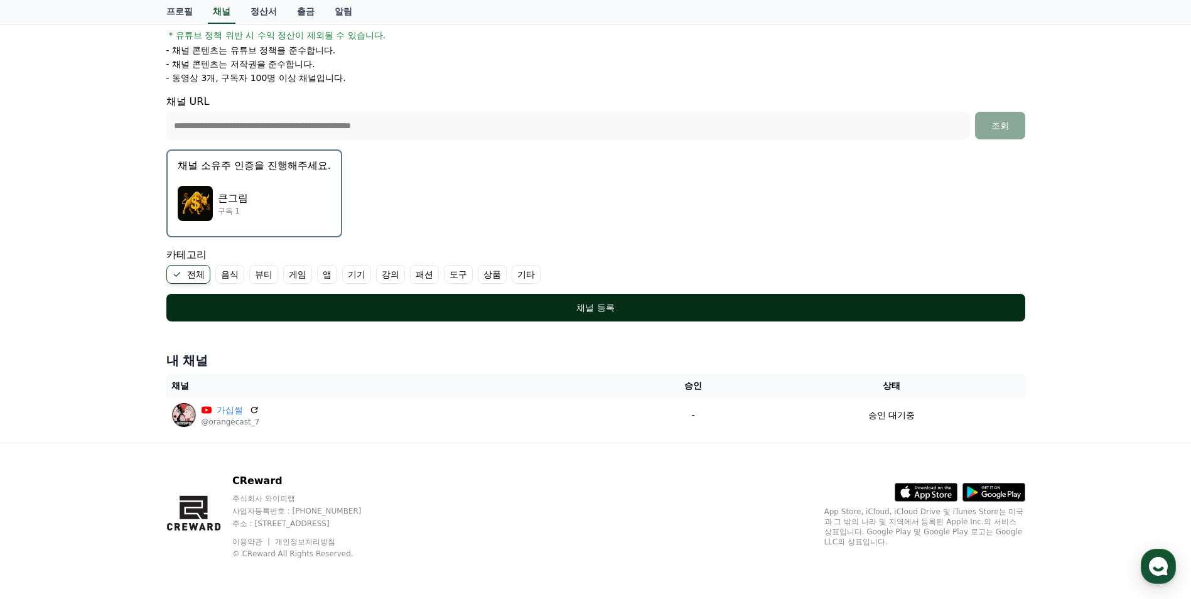
click at [629, 308] on div "채널 등록" at bounding box center [596, 307] width 809 height 13
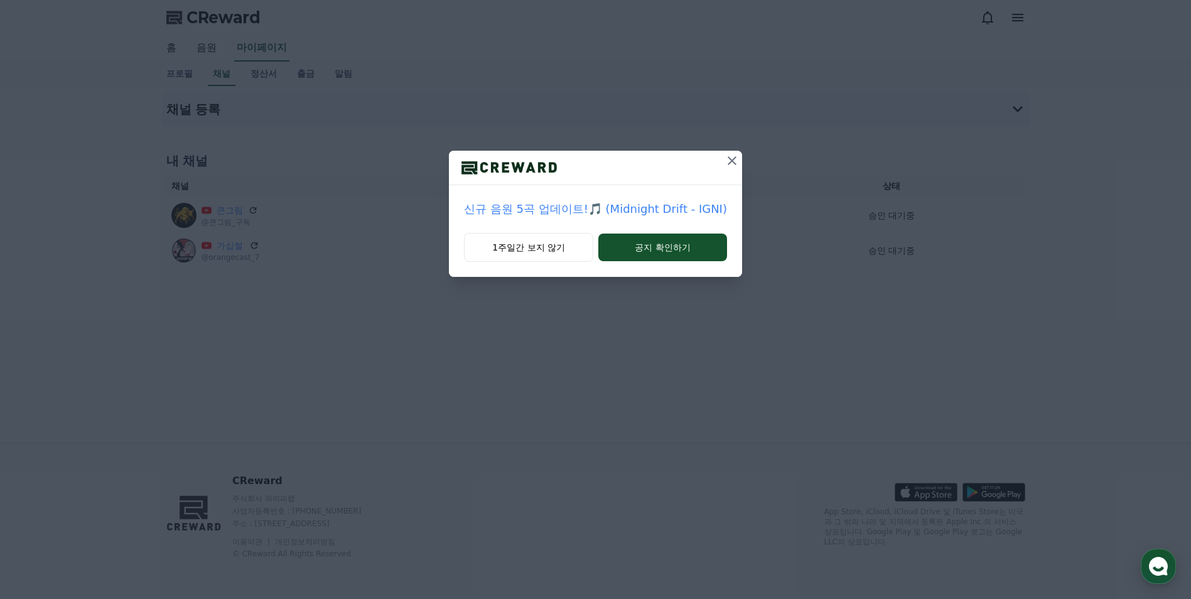
click at [729, 163] on icon at bounding box center [732, 160] width 9 height 9
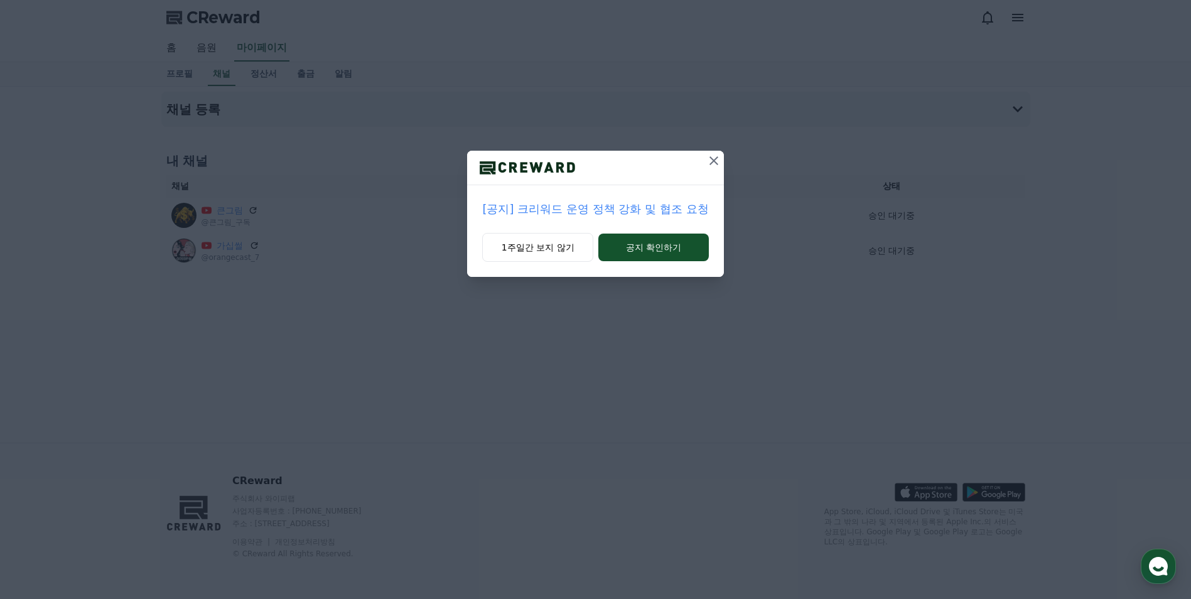
click at [715, 159] on icon at bounding box center [714, 160] width 9 height 9
